Goal: Information Seeking & Learning: Learn about a topic

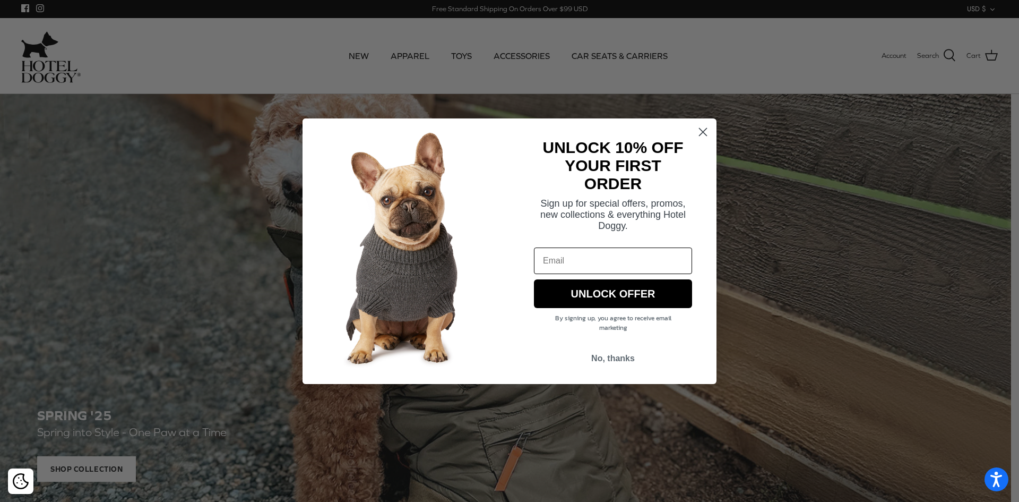
click at [701, 131] on circle "Close dialog" at bounding box center [703, 132] width 18 height 18
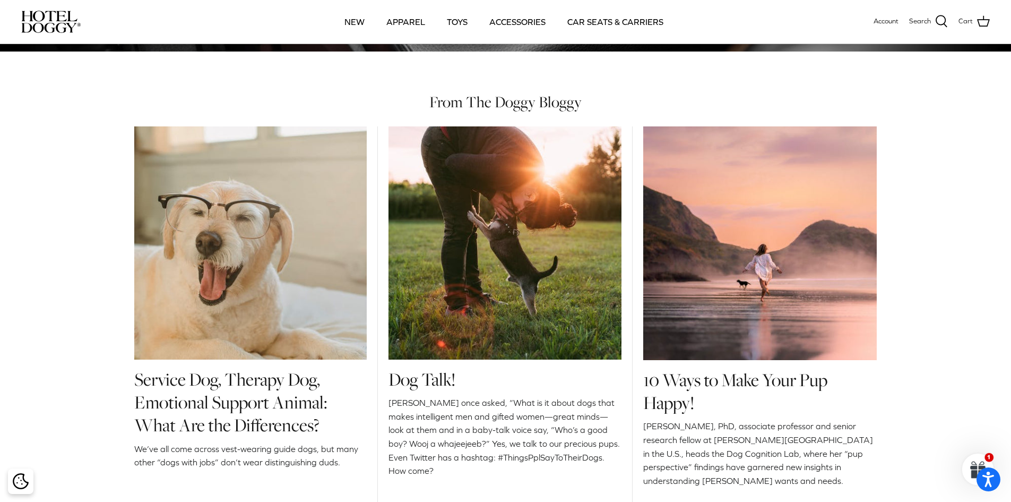
scroll to position [1540, 0]
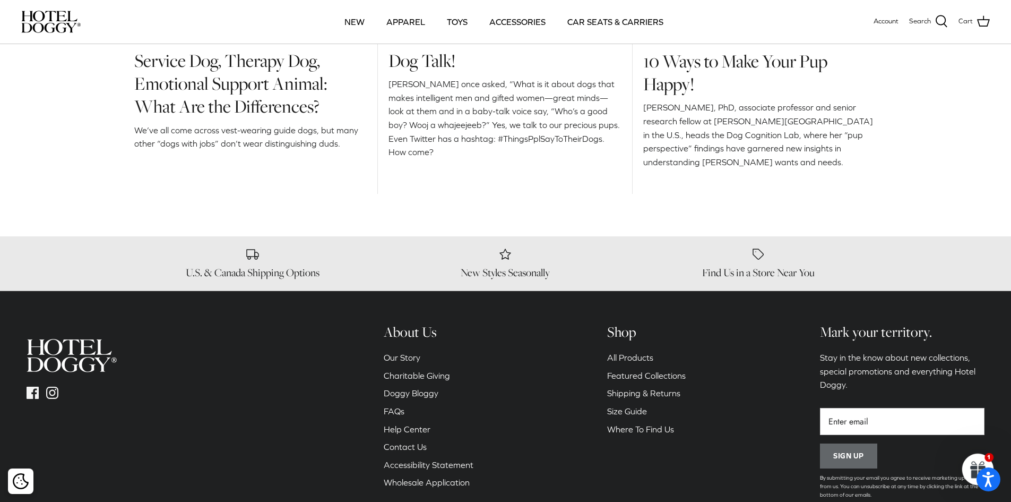
click at [410, 357] on link "Our Story" at bounding box center [402, 358] width 37 height 10
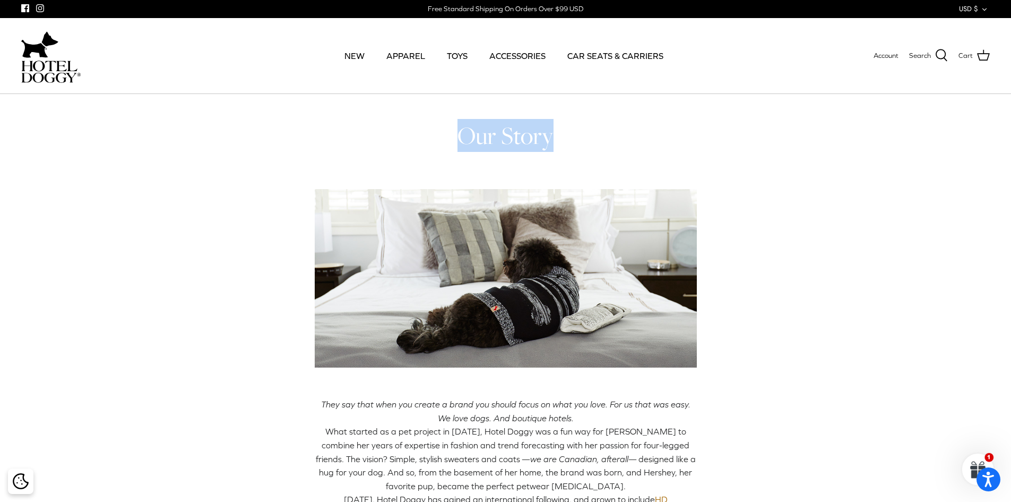
drag, startPoint x: 563, startPoint y: 139, endPoint x: 125, endPoint y: 102, distance: 439.5
click at [208, 129] on div "Our Story They say that when you create a brand you should focus on what you lo…" at bounding box center [505, 413] width 1011 height 584
